Goal: Navigation & Orientation: Understand site structure

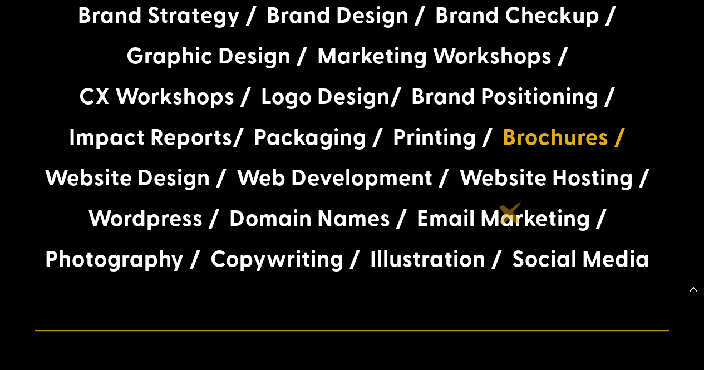
scroll to position [2113, 0]
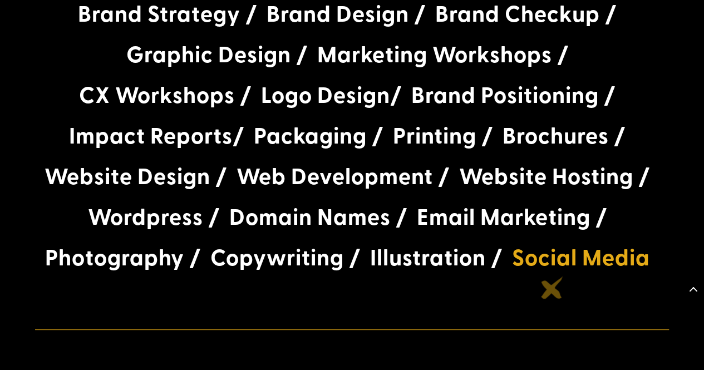
click at [552, 276] on h3 "Social Media" at bounding box center [581, 260] width 138 height 32
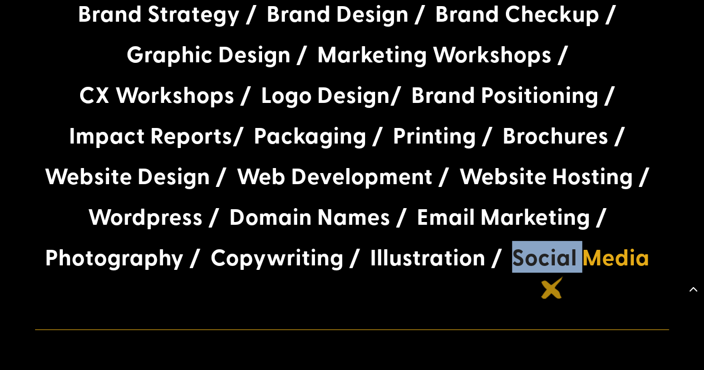
click at [552, 276] on h3 "Social Media" at bounding box center [581, 260] width 138 height 32
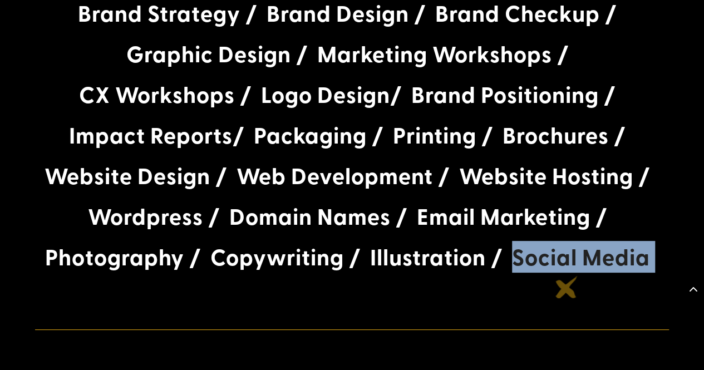
click at [569, 276] on h3 "Social Media" at bounding box center [581, 260] width 138 height 32
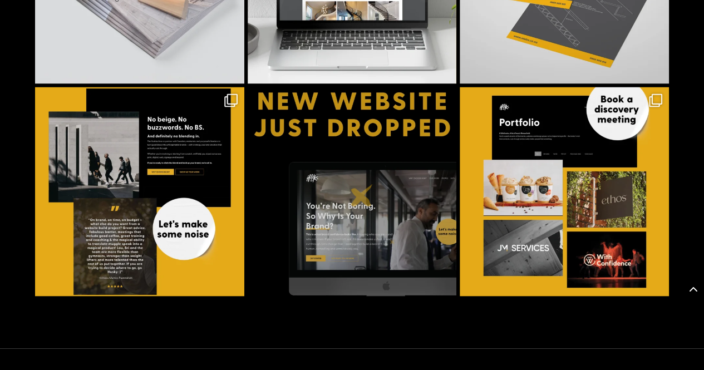
scroll to position [3081, 0]
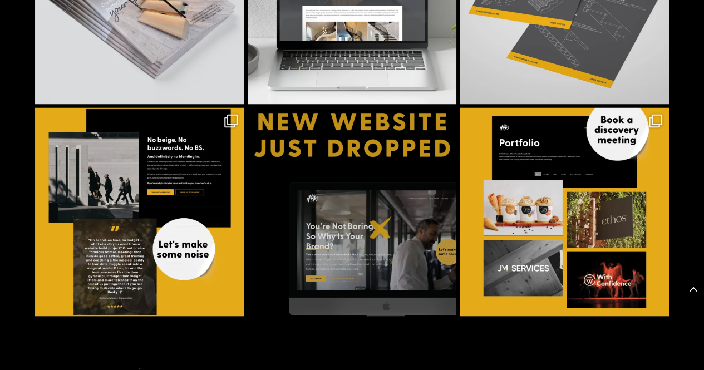
click at [380, 227] on img at bounding box center [351, 211] width 209 height 209
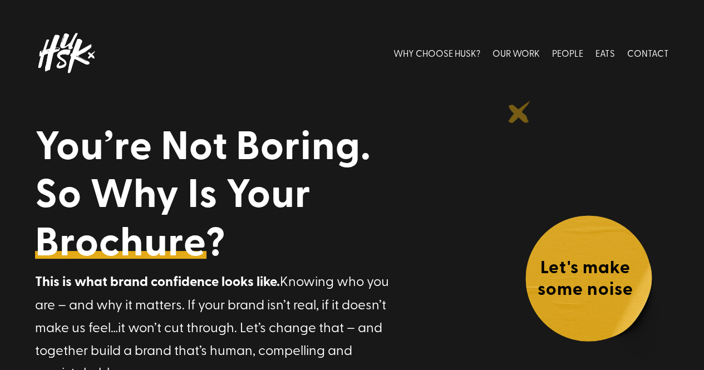
scroll to position [13, 0]
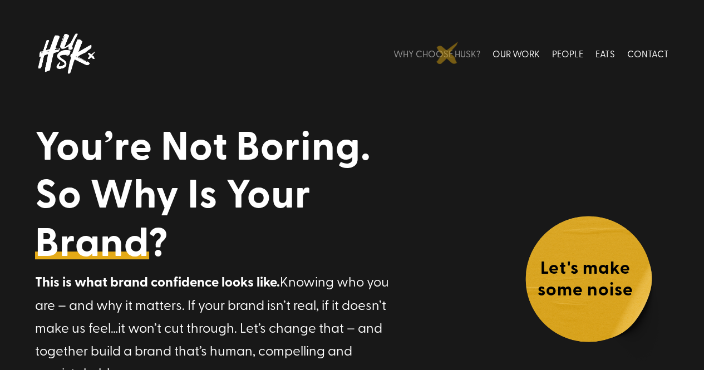
click at [447, 53] on link "WHY CHOOSE HUSK?" at bounding box center [436, 53] width 87 height 49
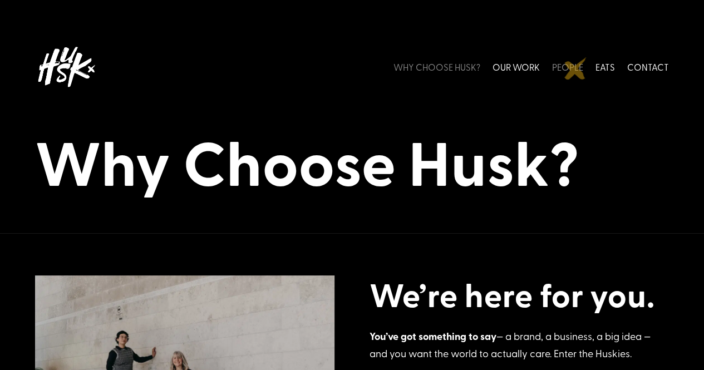
click at [575, 68] on link "PEOPLE" at bounding box center [567, 66] width 31 height 49
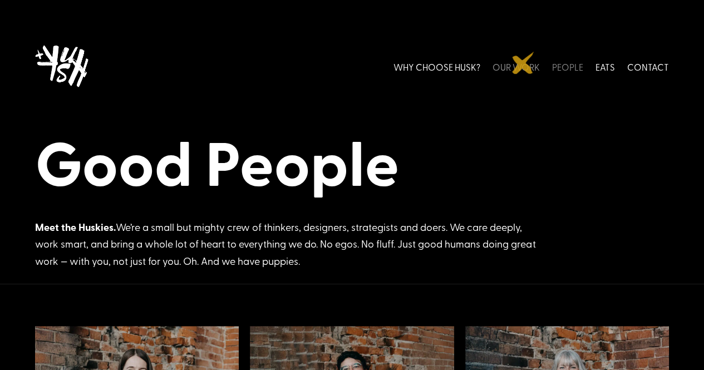
click at [523, 63] on link "OUR WORK" at bounding box center [515, 66] width 47 height 49
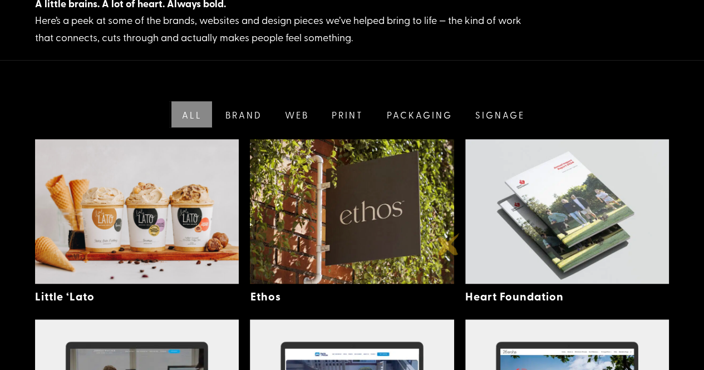
scroll to position [223, 0]
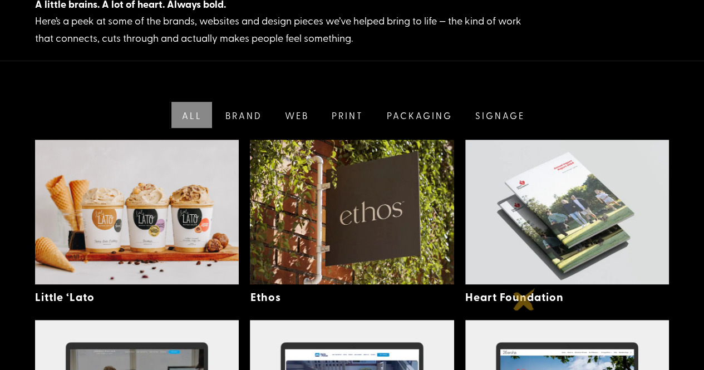
click at [524, 299] on link "Heart Foundation" at bounding box center [514, 297] width 98 height 16
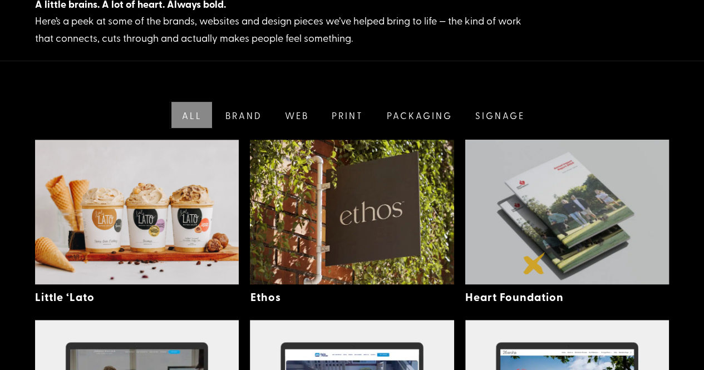
click at [534, 263] on img at bounding box center [567, 212] width 204 height 145
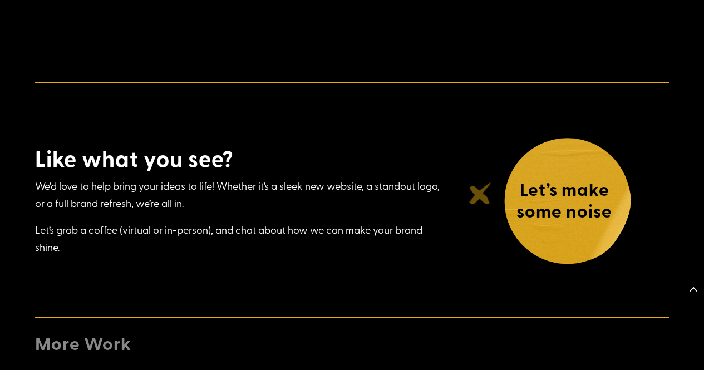
scroll to position [3700, 0]
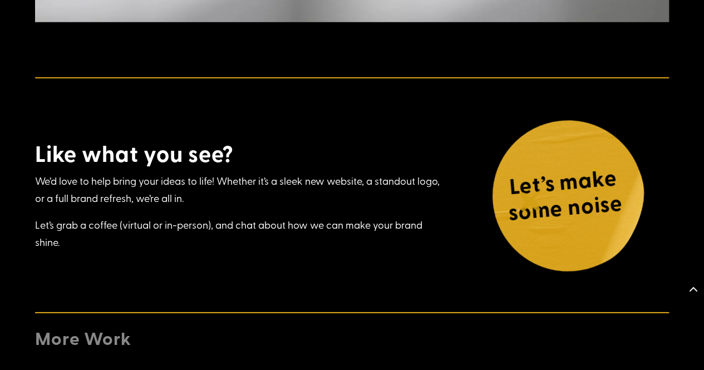
click at [531, 200] on h4 "Let’s make some noise" at bounding box center [563, 197] width 151 height 71
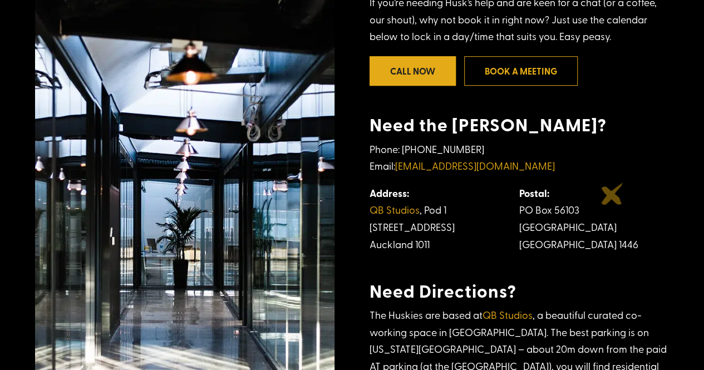
scroll to position [295, 0]
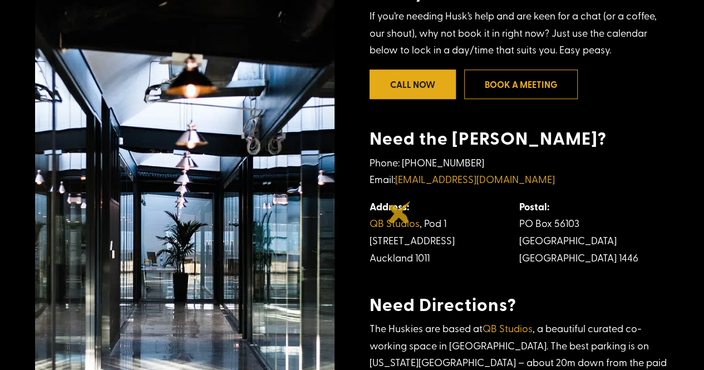
click at [399, 212] on strong "Address:" at bounding box center [388, 206] width 39 height 14
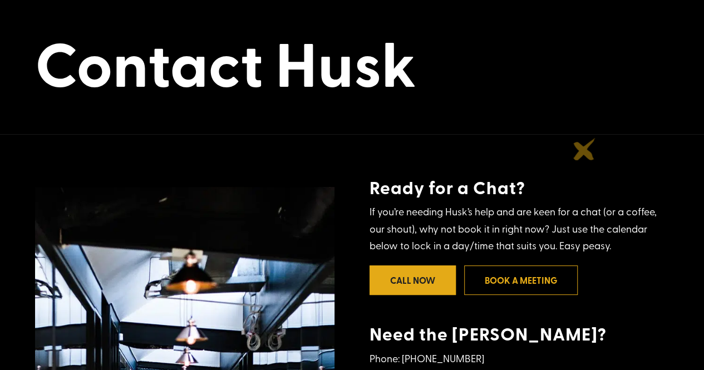
scroll to position [0, 0]
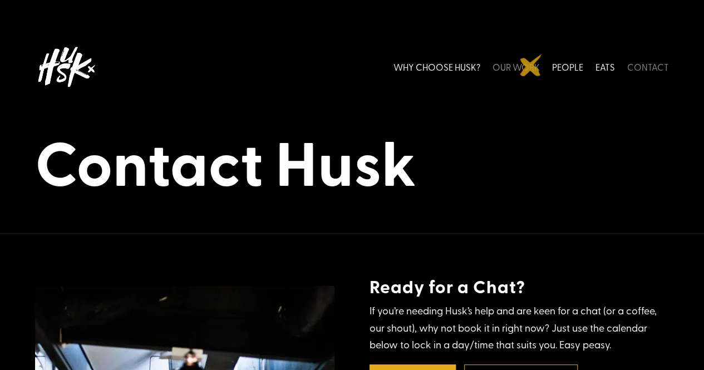
click at [531, 65] on link "OUR WORK" at bounding box center [515, 66] width 47 height 49
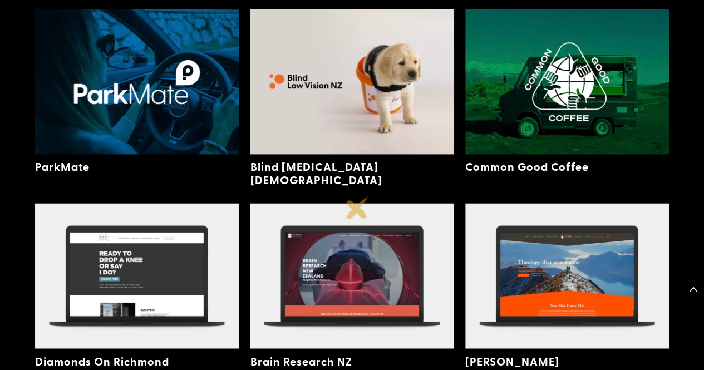
scroll to position [715, 0]
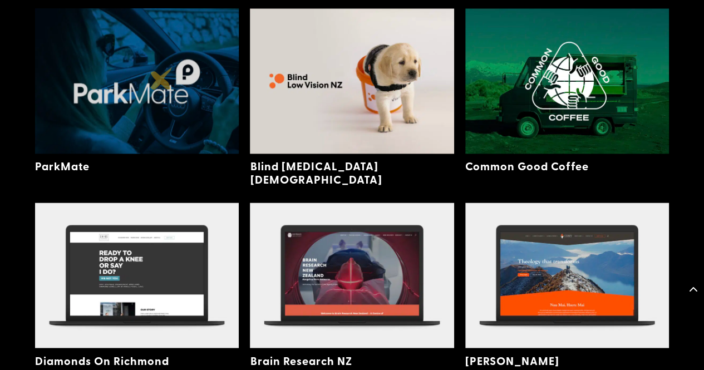
click at [161, 78] on img at bounding box center [137, 80] width 204 height 145
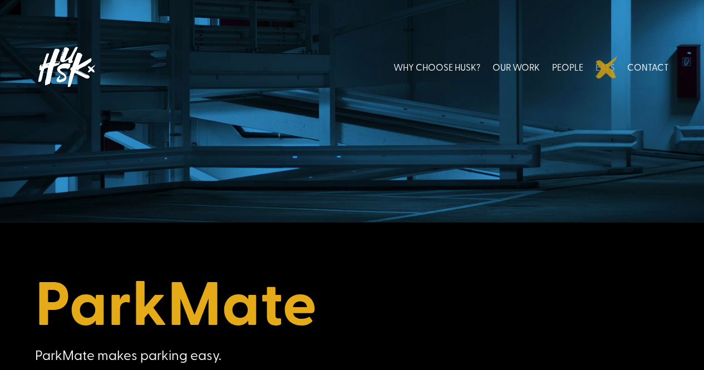
click at [606, 67] on link "EATS" at bounding box center [604, 66] width 19 height 49
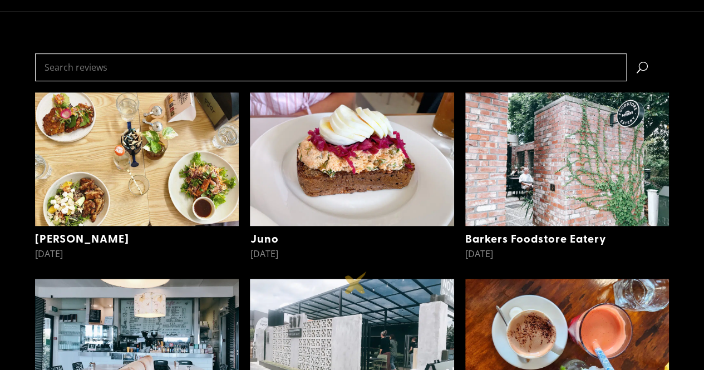
scroll to position [287, 0]
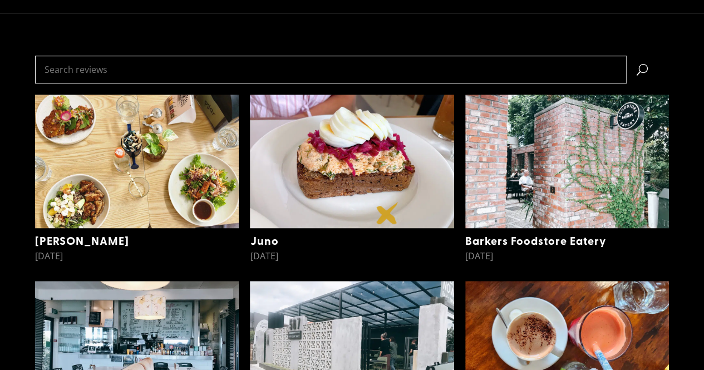
click at [387, 213] on img at bounding box center [352, 161] width 204 height 133
click at [266, 238] on link "Juno" at bounding box center [264, 240] width 28 height 16
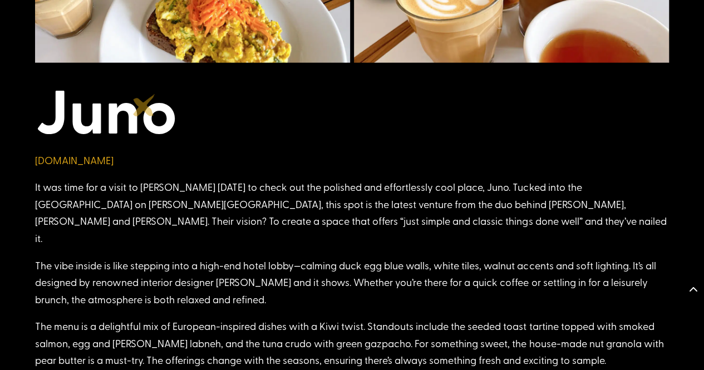
scroll to position [1351, 0]
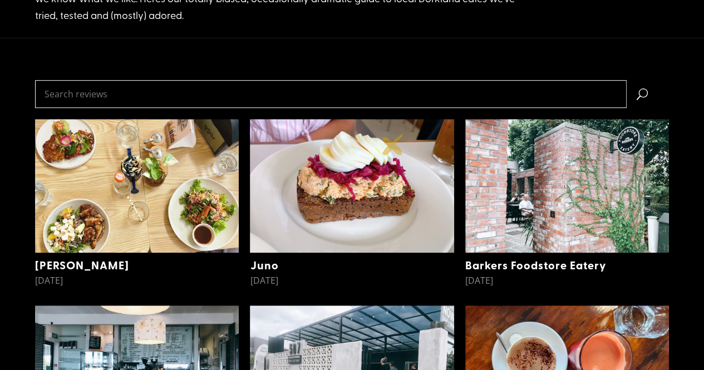
scroll to position [244, 0]
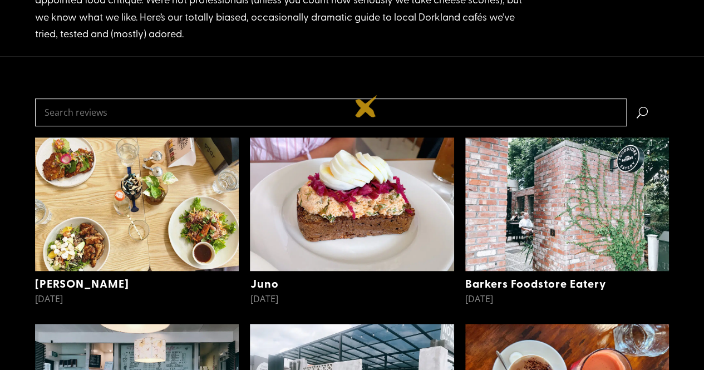
click at [366, 106] on input "Search reviews" at bounding box center [330, 112] width 591 height 28
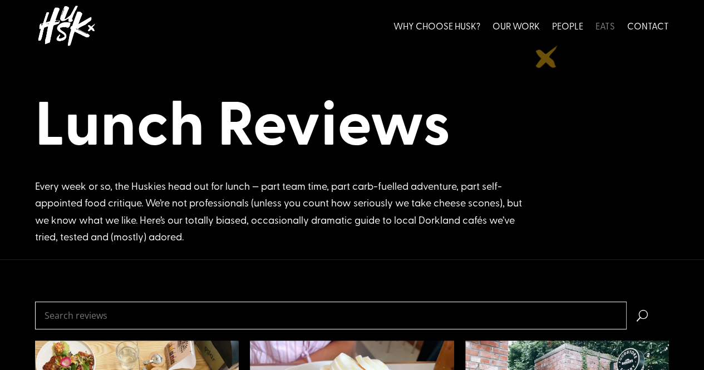
scroll to position [42, 0]
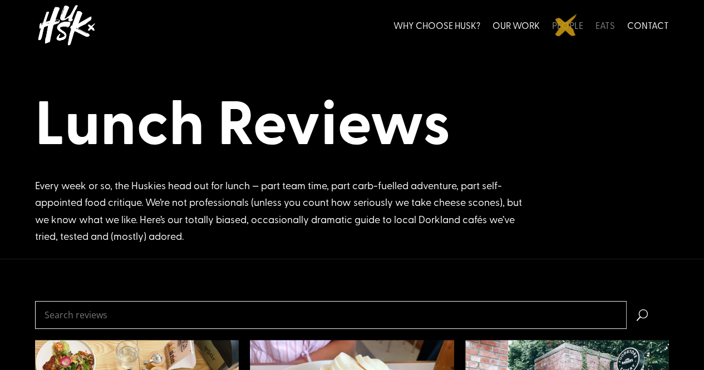
click at [566, 25] on link "PEOPLE" at bounding box center [567, 25] width 31 height 49
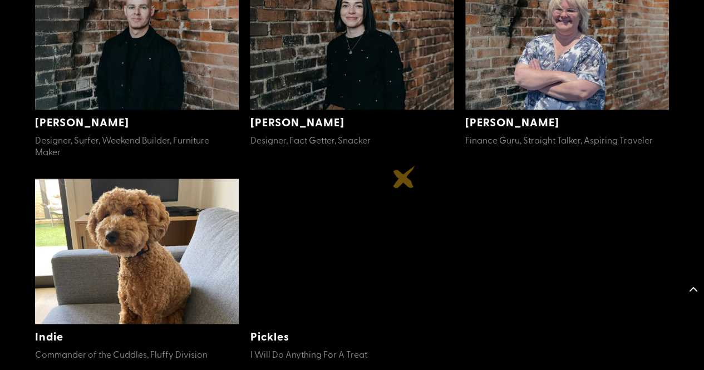
scroll to position [587, 0]
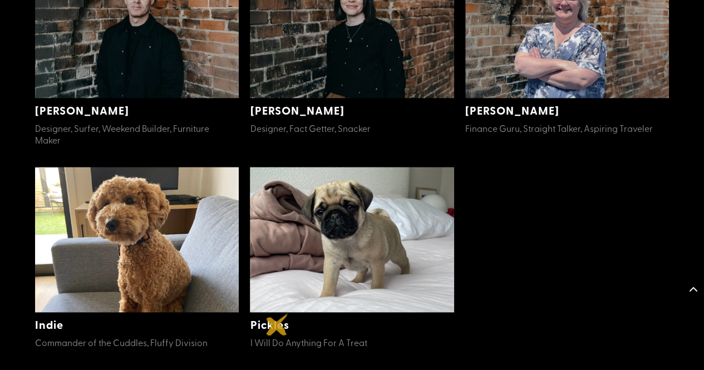
click at [277, 324] on link "Pickles" at bounding box center [269, 324] width 39 height 16
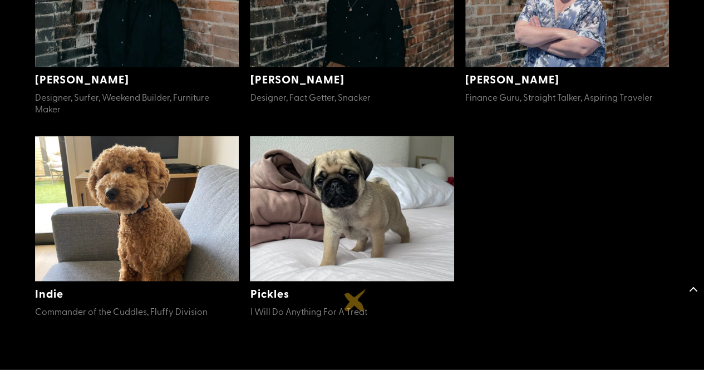
scroll to position [619, 0]
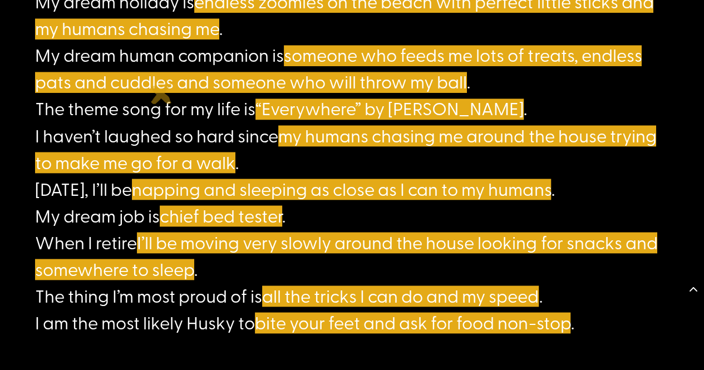
scroll to position [915, 0]
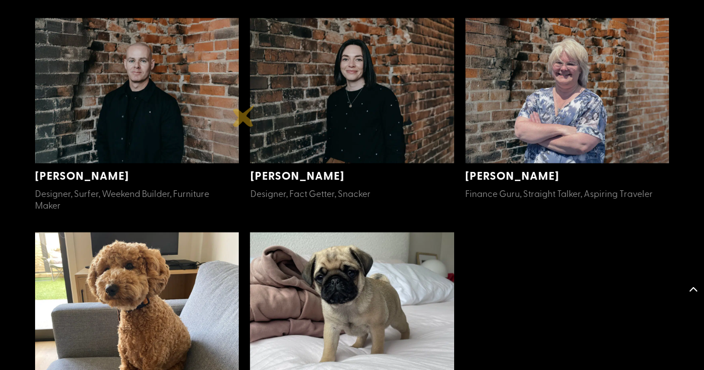
scroll to position [518, 0]
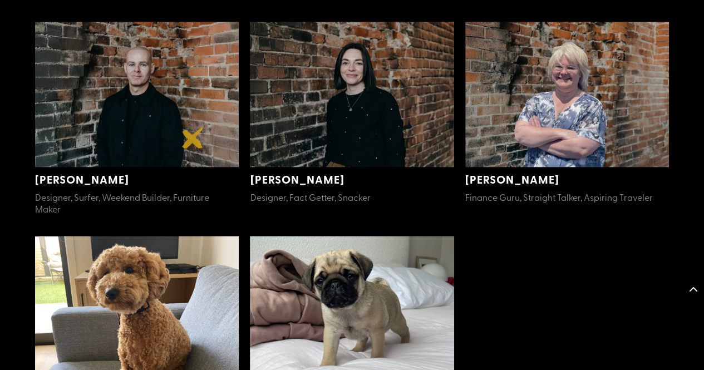
click at [193, 137] on img at bounding box center [137, 94] width 204 height 145
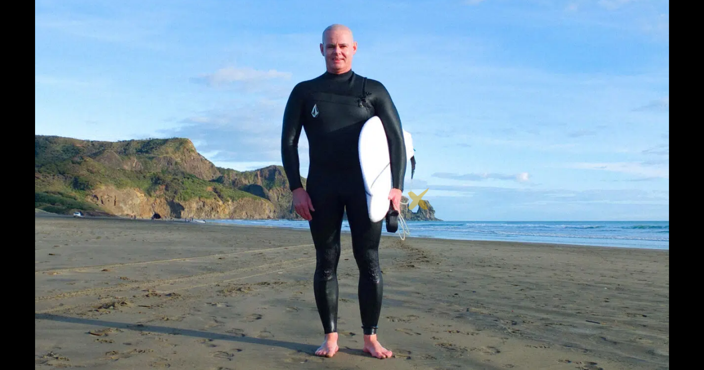
scroll to position [180, 0]
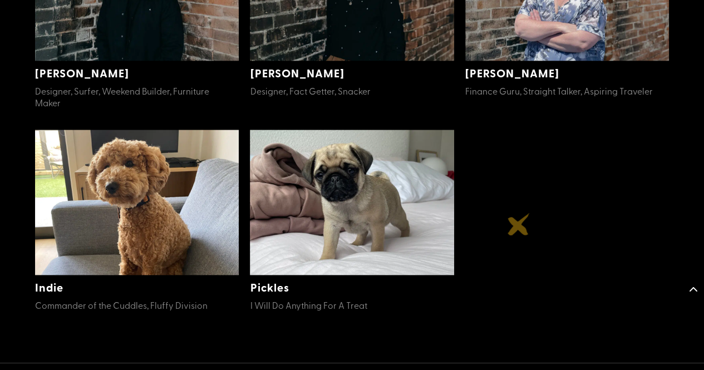
scroll to position [627, 0]
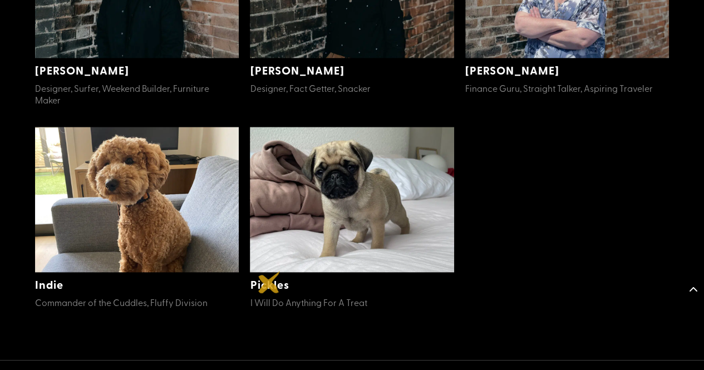
click at [269, 282] on link "Pickles" at bounding box center [269, 284] width 39 height 16
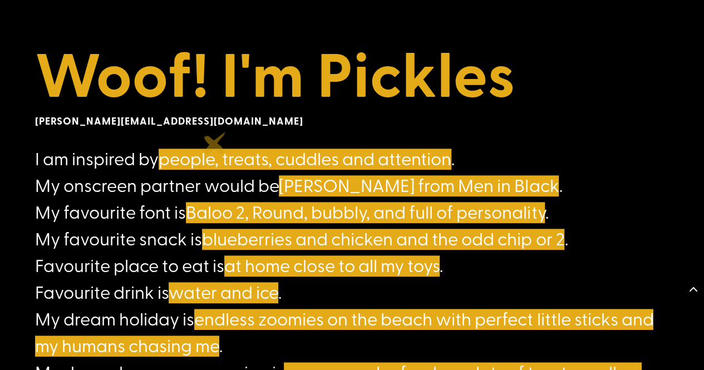
scroll to position [596, 0]
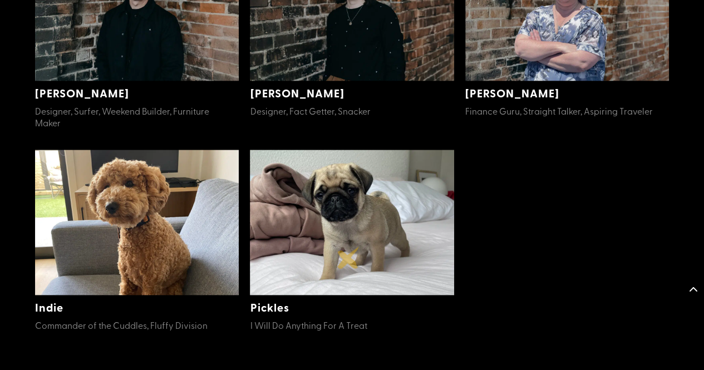
scroll to position [623, 0]
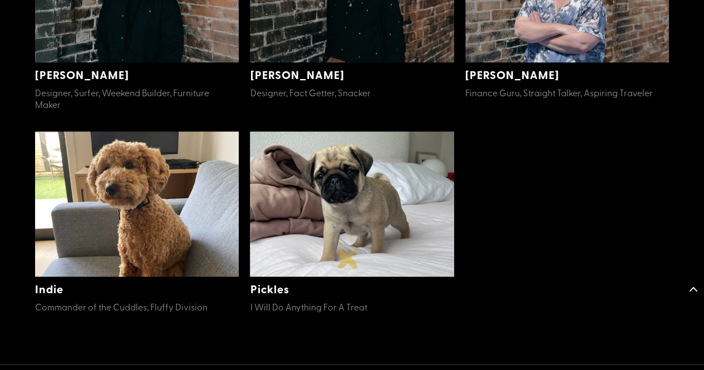
click at [348, 258] on img at bounding box center [352, 203] width 204 height 145
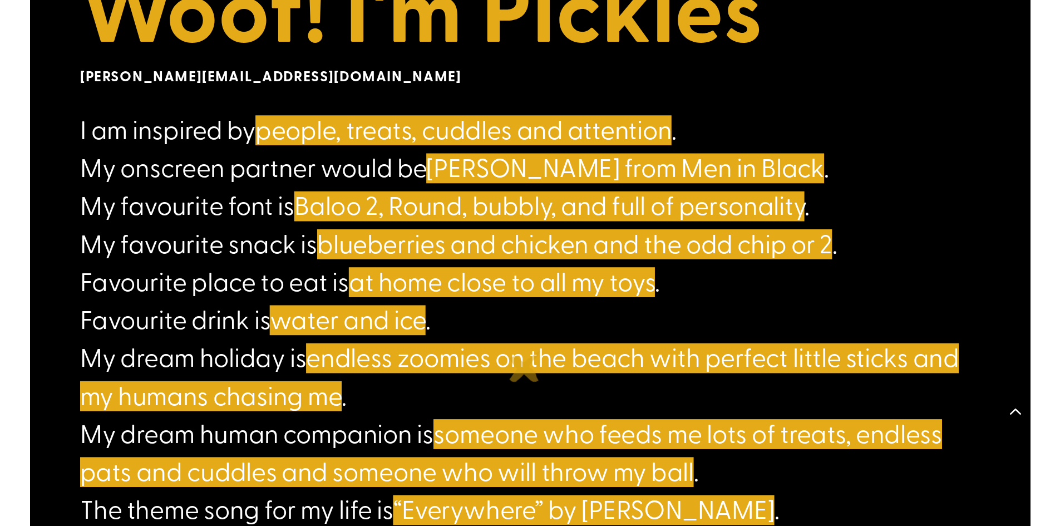
scroll to position [664, 0]
